Goal: Task Accomplishment & Management: Use online tool/utility

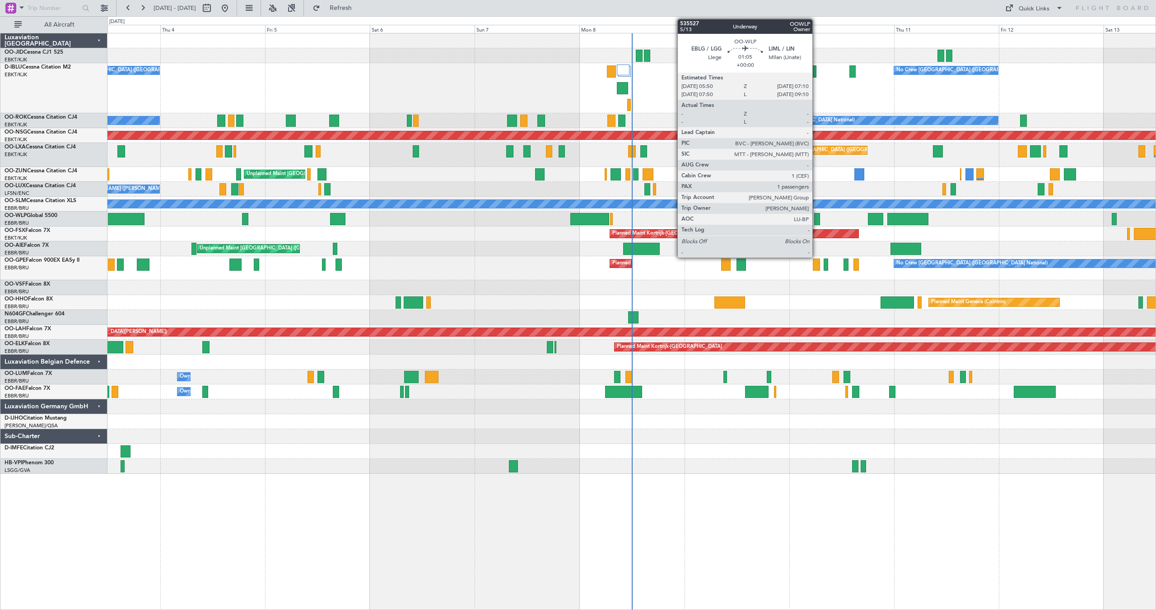
click at [816, 218] on div at bounding box center [817, 219] width 6 height 12
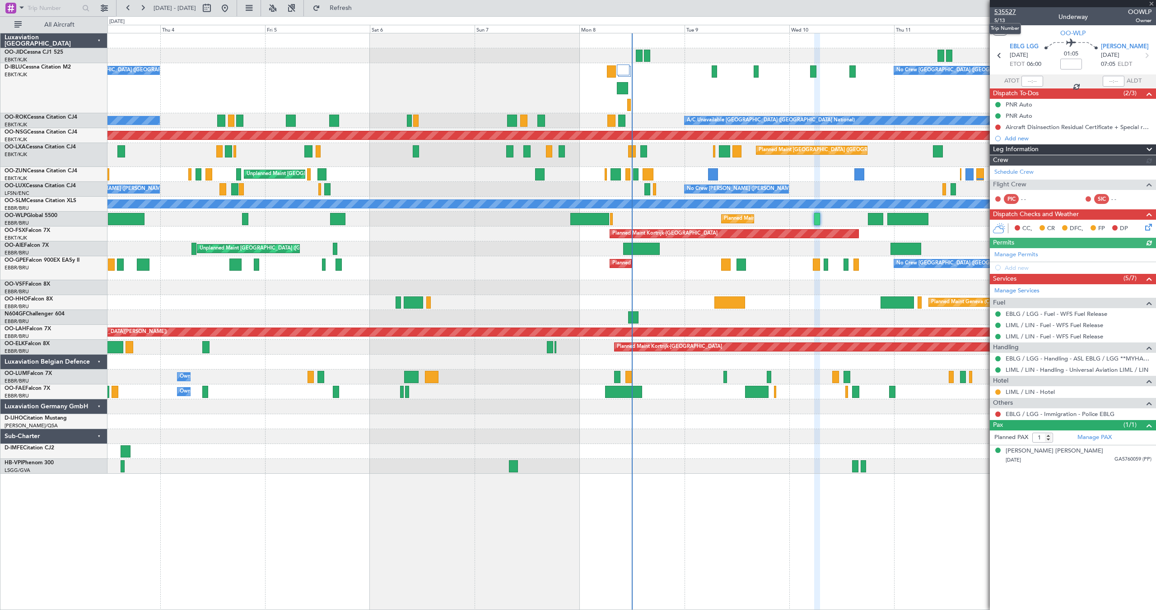
click at [1005, 13] on span "535527" at bounding box center [1005, 11] width 22 height 9
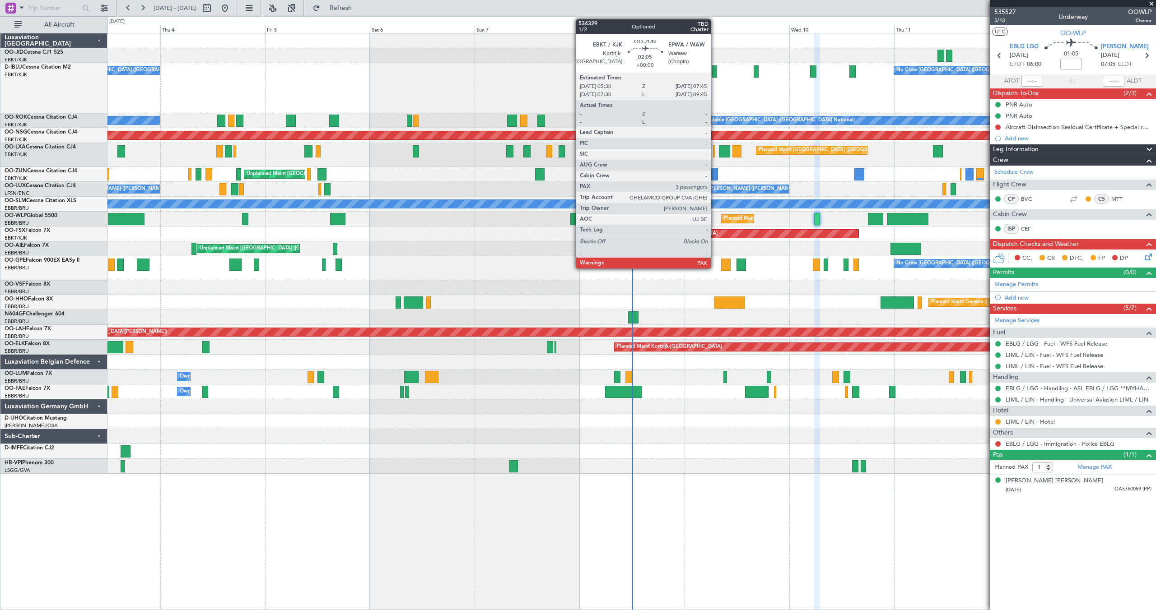
click at [715, 176] on div at bounding box center [713, 174] width 10 height 12
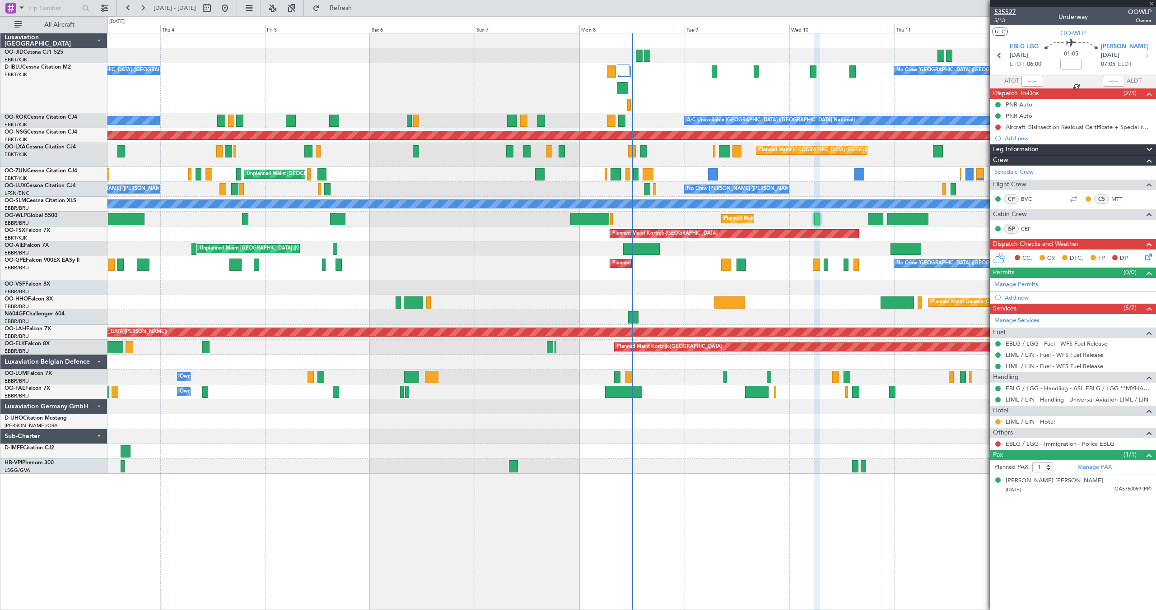
type input "3"
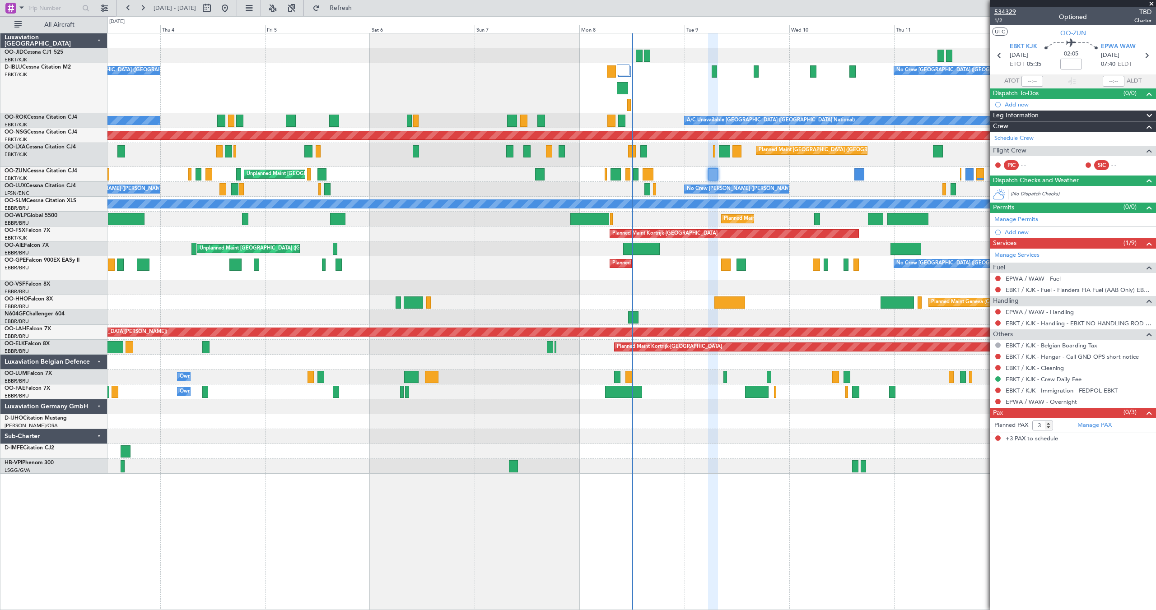
click at [1003, 10] on span "534329" at bounding box center [1005, 11] width 22 height 9
click at [345, 8] on button "Refresh" at bounding box center [335, 8] width 54 height 14
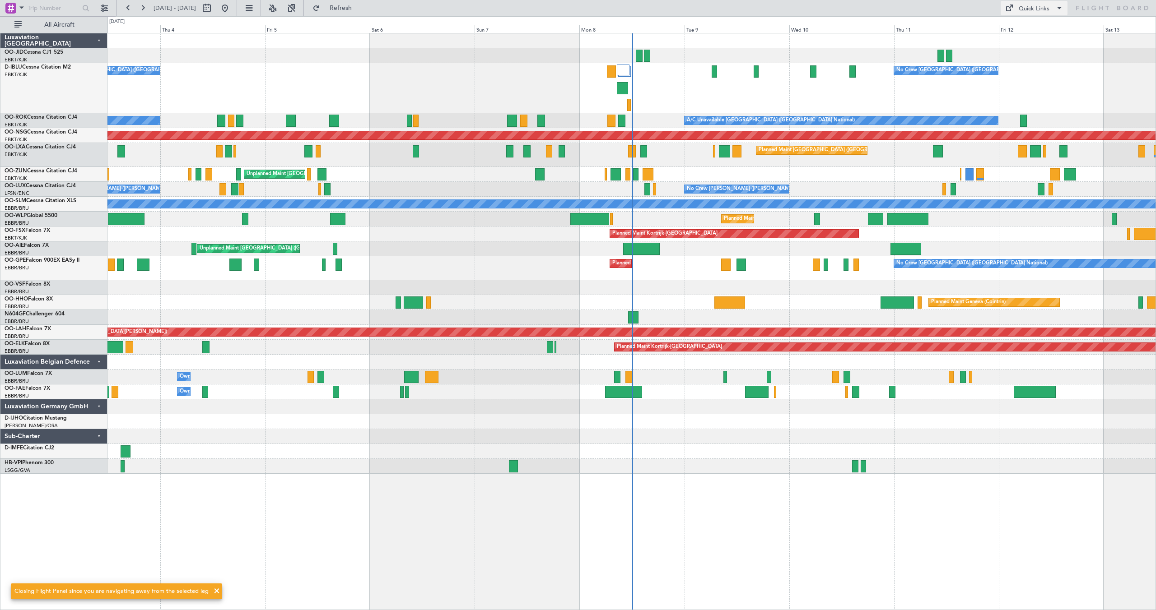
click at [1043, 10] on div "Quick Links" at bounding box center [1034, 9] width 31 height 9
click at [1027, 31] on button "Trip Builder" at bounding box center [1034, 30] width 68 height 22
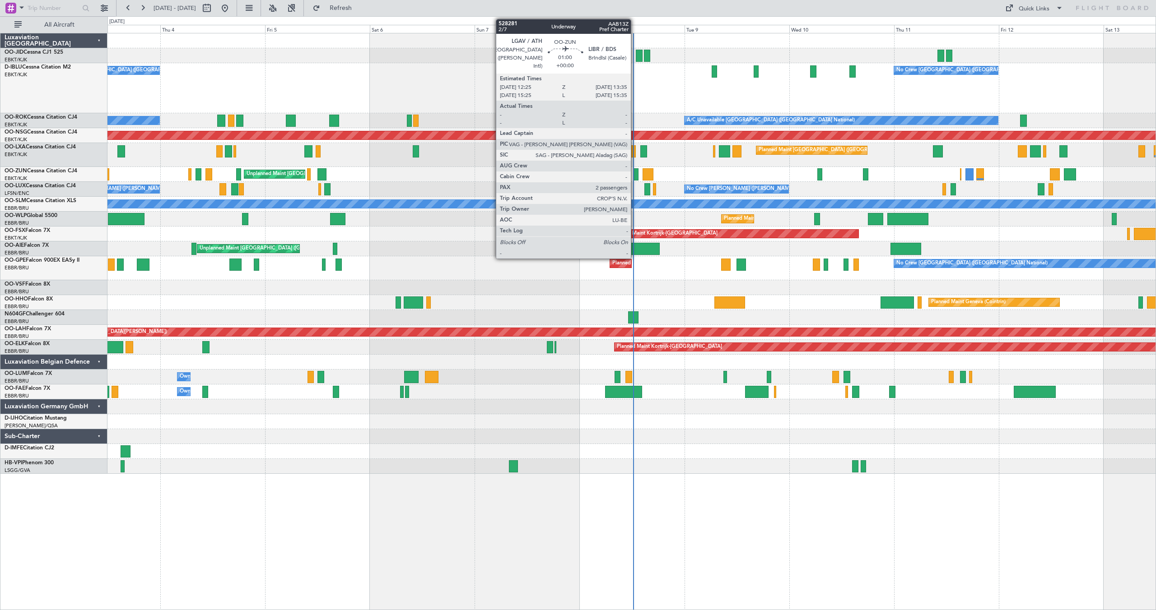
click at [635, 172] on div at bounding box center [635, 174] width 5 height 12
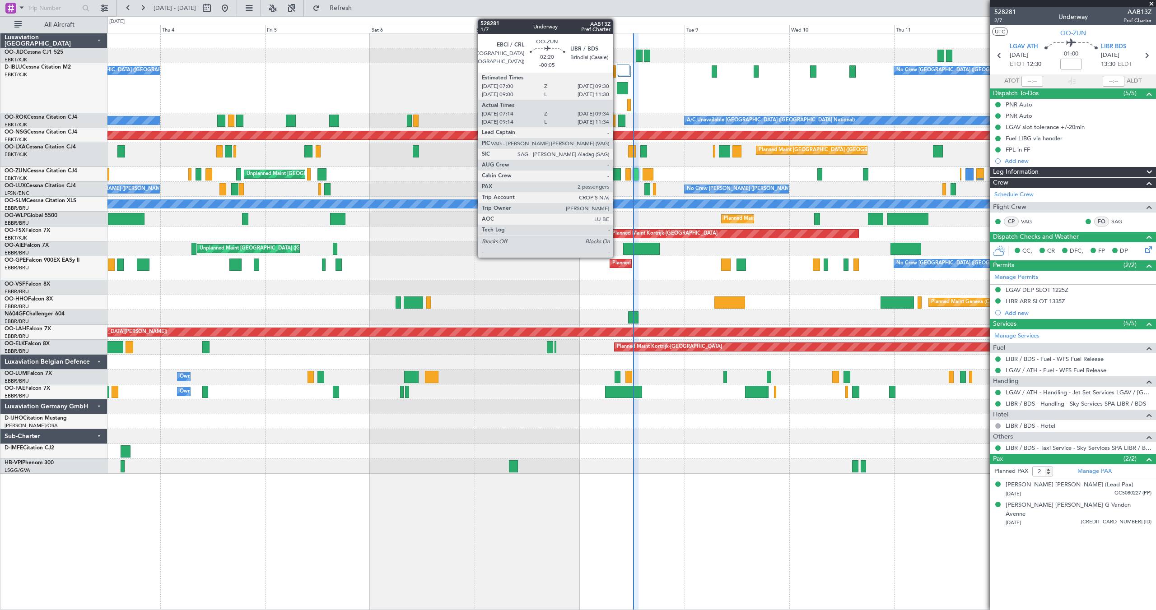
click at [617, 173] on div at bounding box center [615, 174] width 10 height 12
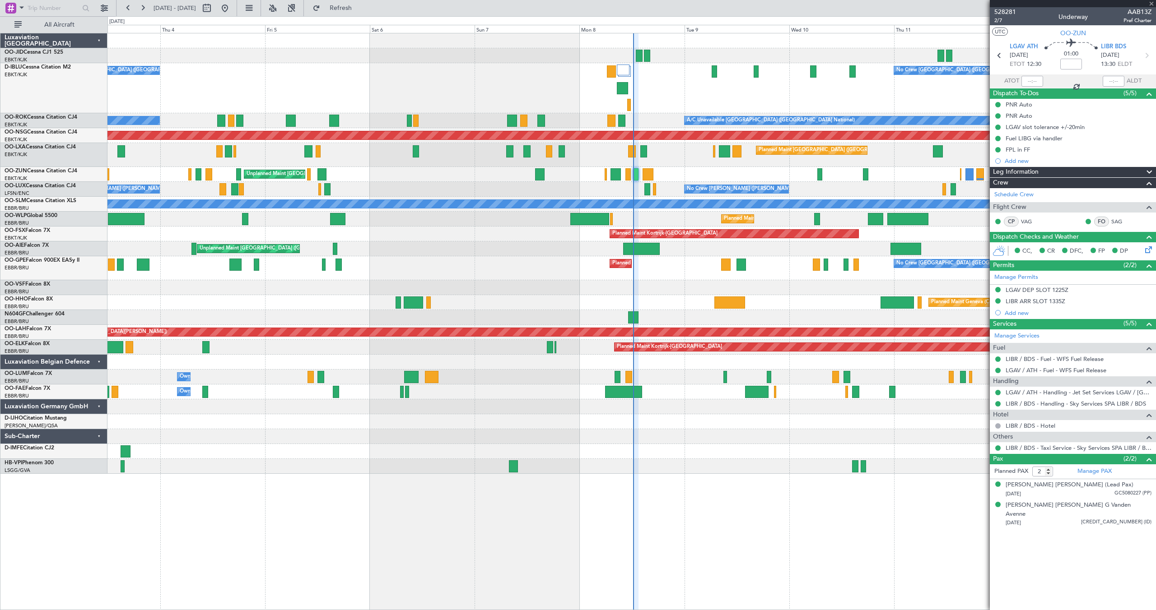
type input "-00:05"
type input "07:19"
type input "09:29"
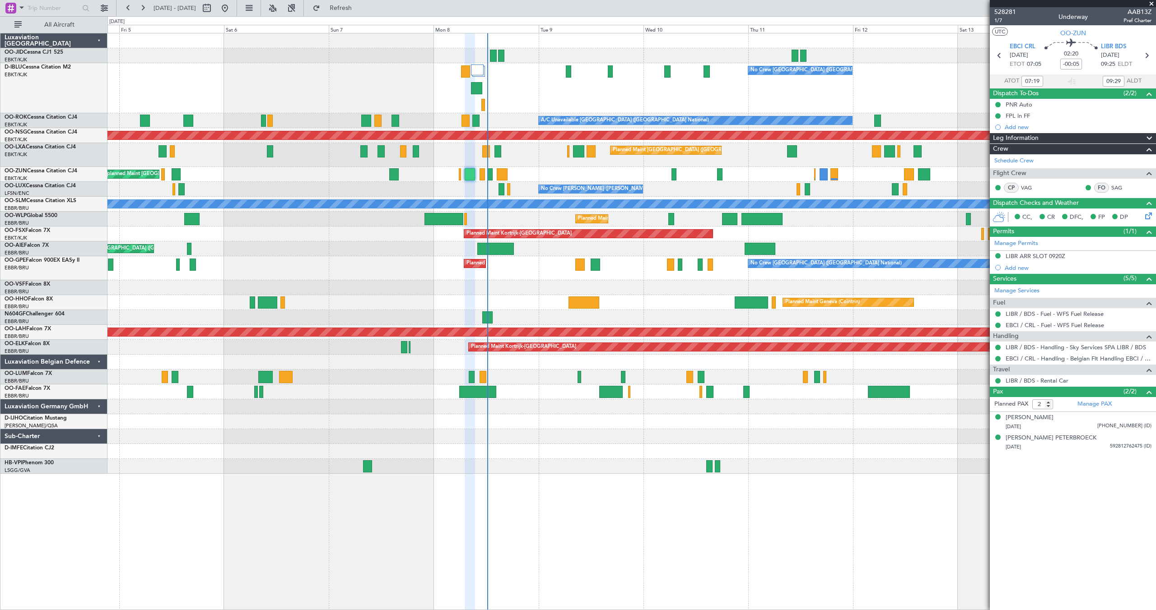
click at [765, 170] on div "Unplanned Maint [GEOGRAPHIC_DATA] ([GEOGRAPHIC_DATA])" at bounding box center [631, 174] width 1048 height 15
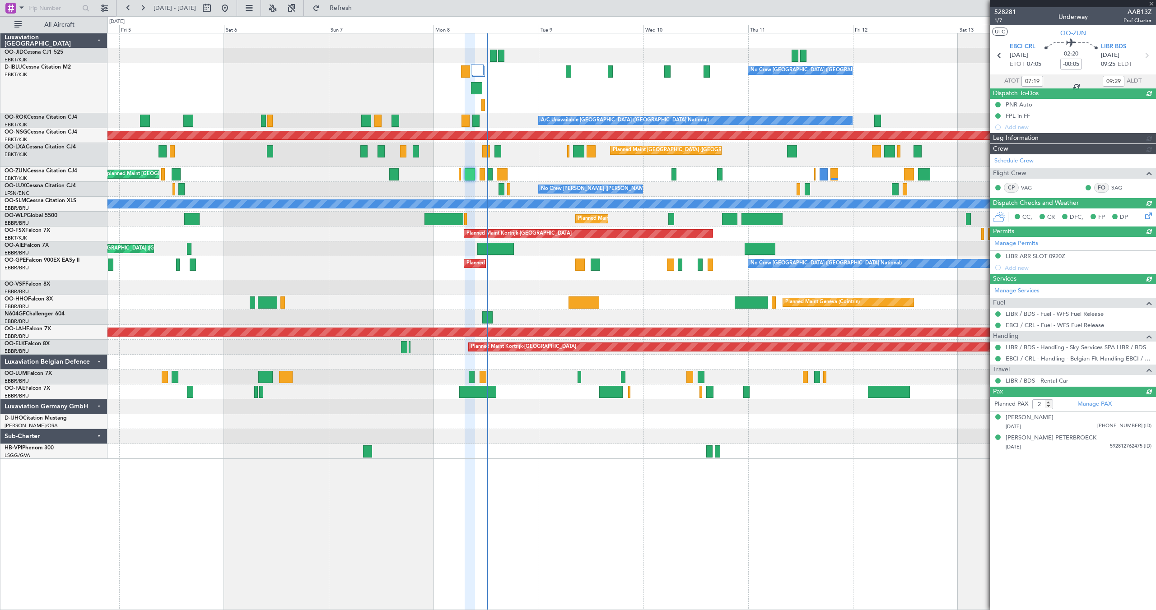
click at [1153, 6] on div at bounding box center [1073, 3] width 166 height 7
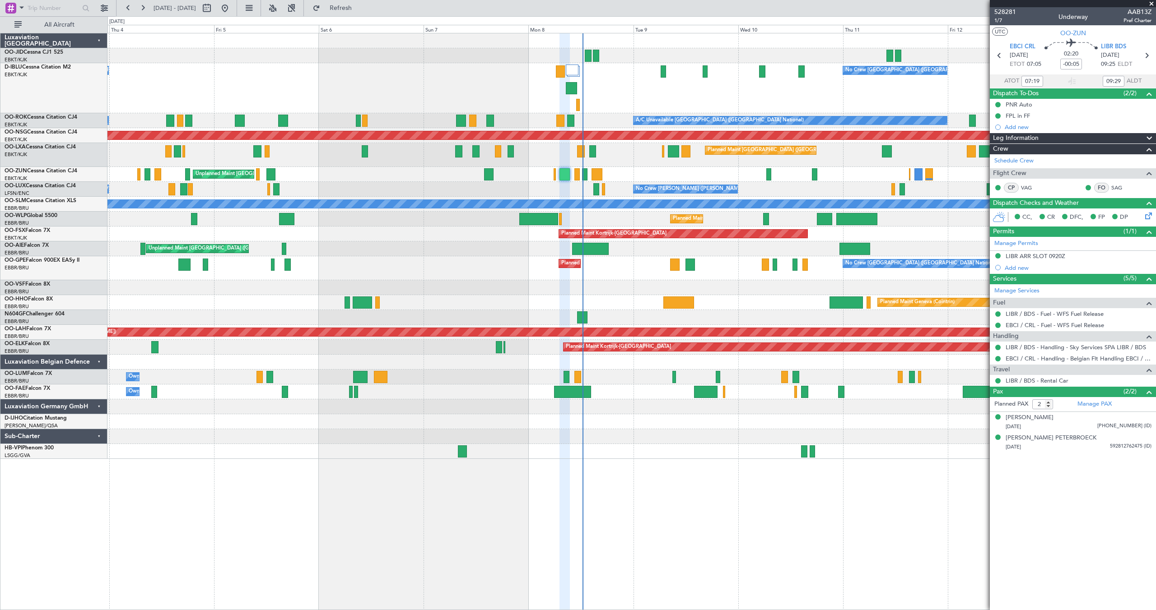
click at [644, 99] on div "No Crew [GEOGRAPHIC_DATA] ([GEOGRAPHIC_DATA] National) No Crew [GEOGRAPHIC_DATA…" at bounding box center [631, 88] width 1048 height 50
click at [1151, 3] on span at bounding box center [1151, 4] width 9 height 8
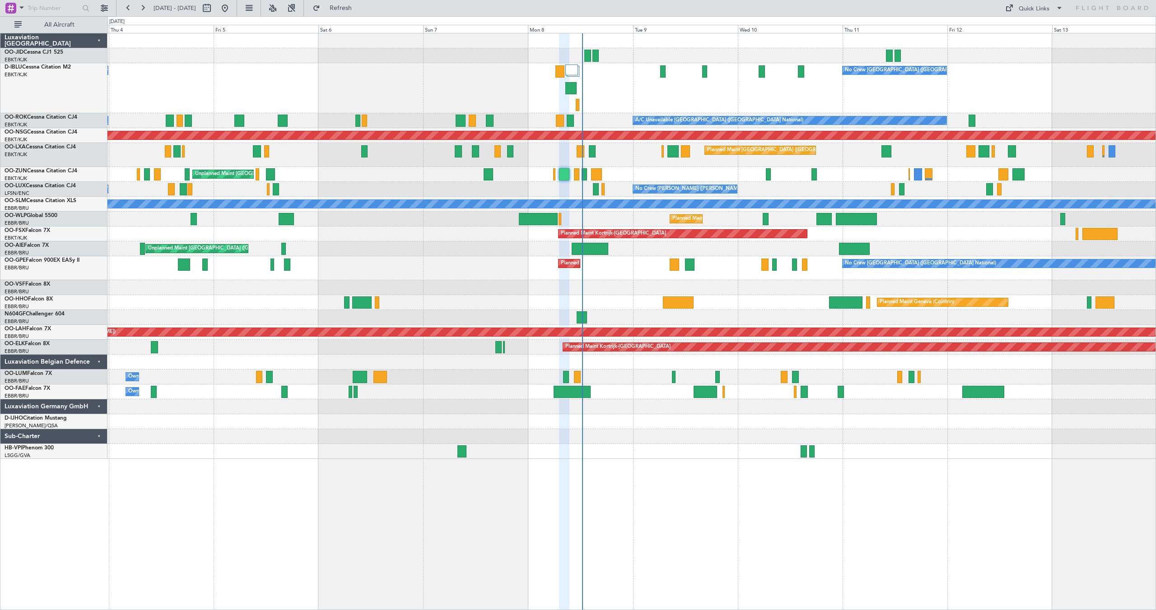
type input "0"
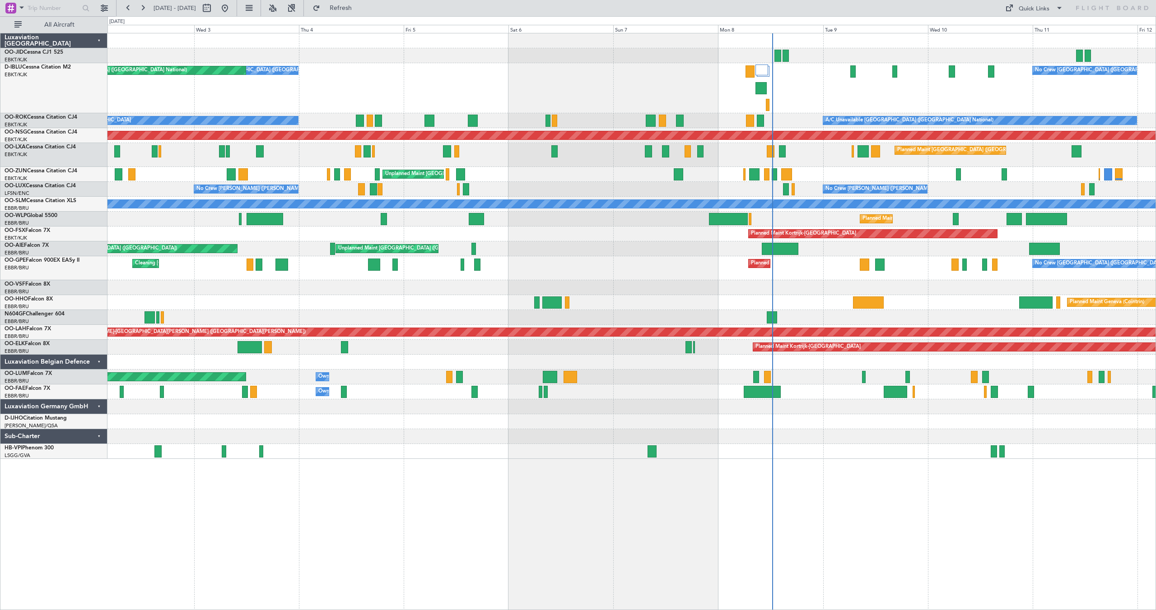
click at [583, 237] on div "Planned Maint Kortrijk-[GEOGRAPHIC_DATA]" at bounding box center [631, 234] width 1048 height 15
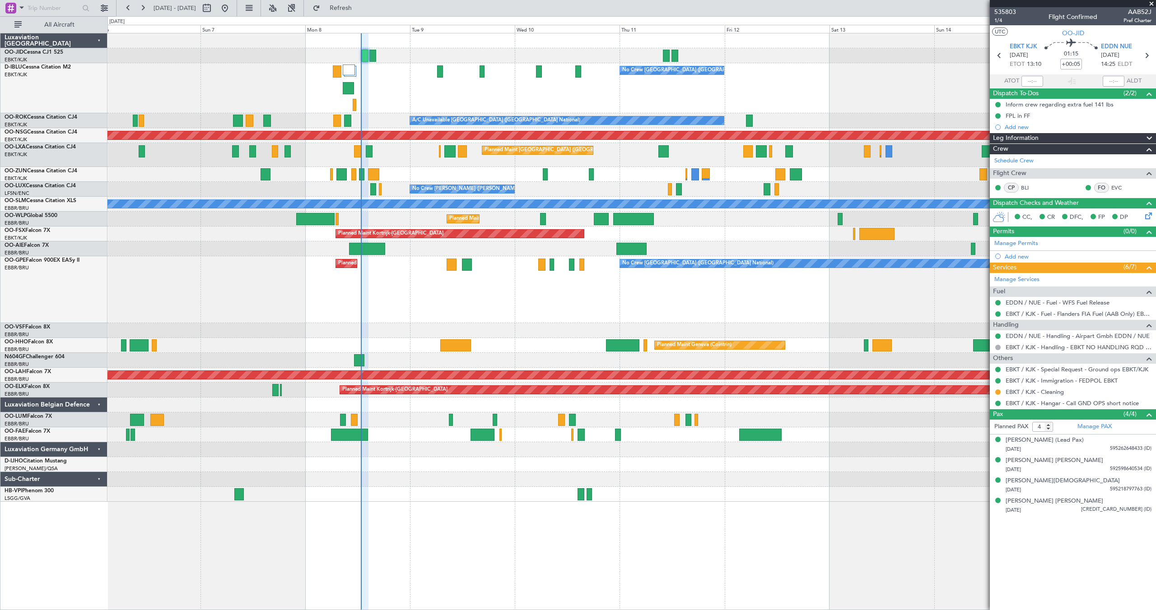
click at [1150, 4] on span at bounding box center [1151, 4] width 9 height 8
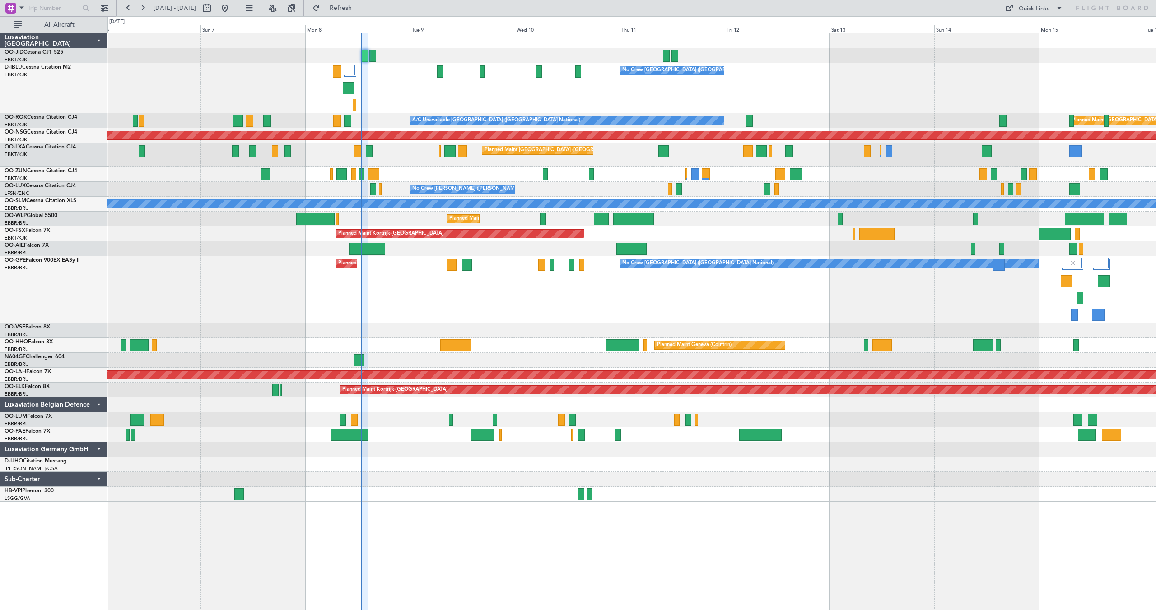
type input "0"
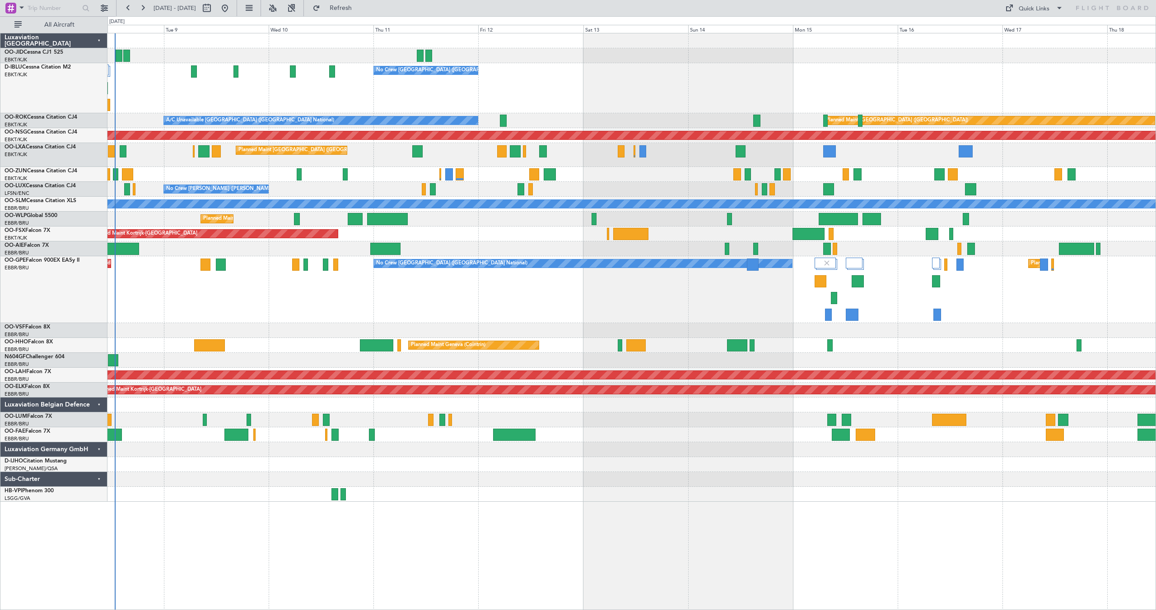
click at [833, 167] on div "No Crew Brussels (Brussels National) Planned Maint Paris (Le Bourget) A/C Unava…" at bounding box center [631, 267] width 1048 height 469
